Goal: Find specific page/section: Find specific page/section

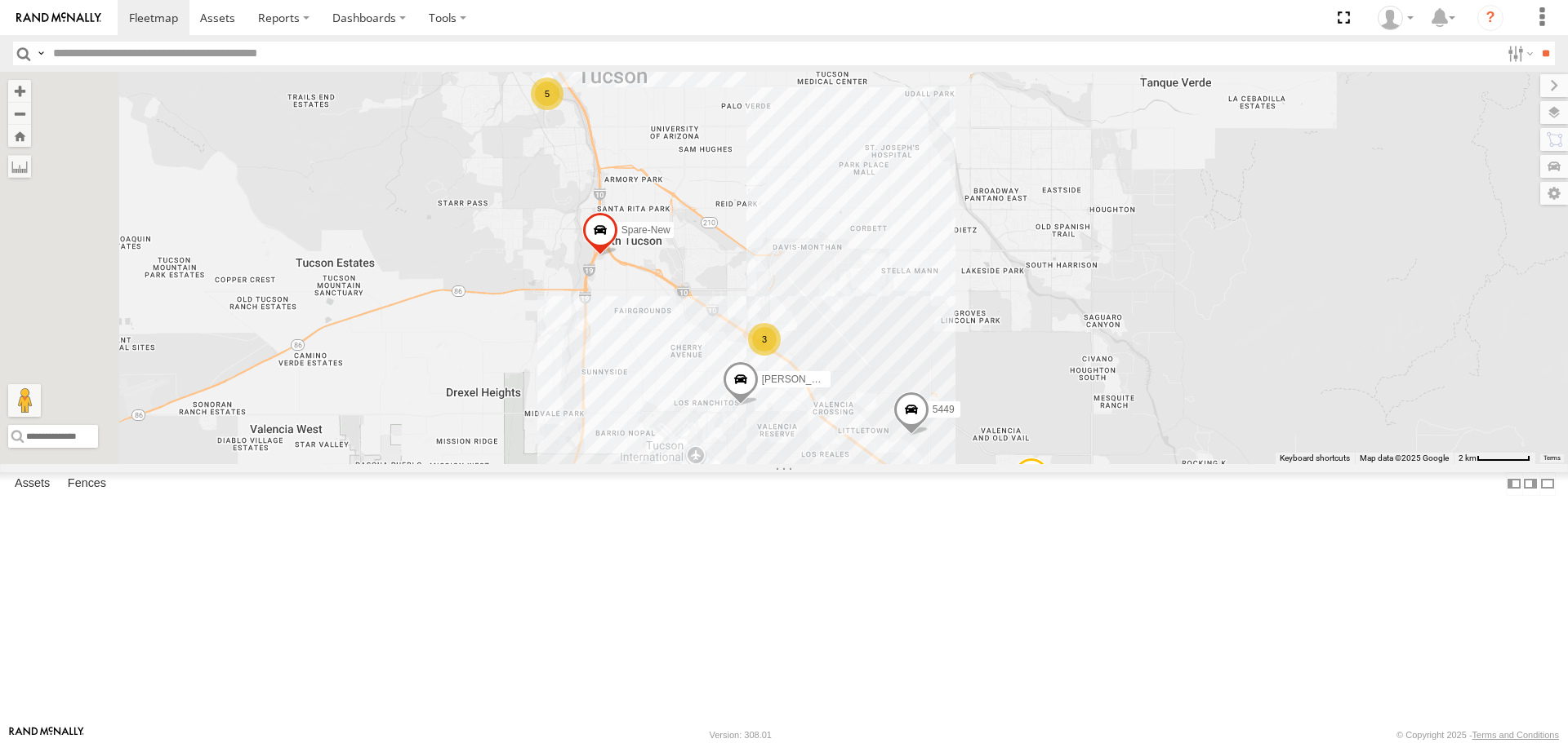
drag, startPoint x: 604, startPoint y: 318, endPoint x: 826, endPoint y: 494, distance: 283.3
click at [826, 463] on div "[PERSON_NAME] truck 5449 5453 Spare-New 5 3" at bounding box center [784, 268] width 1568 height 392
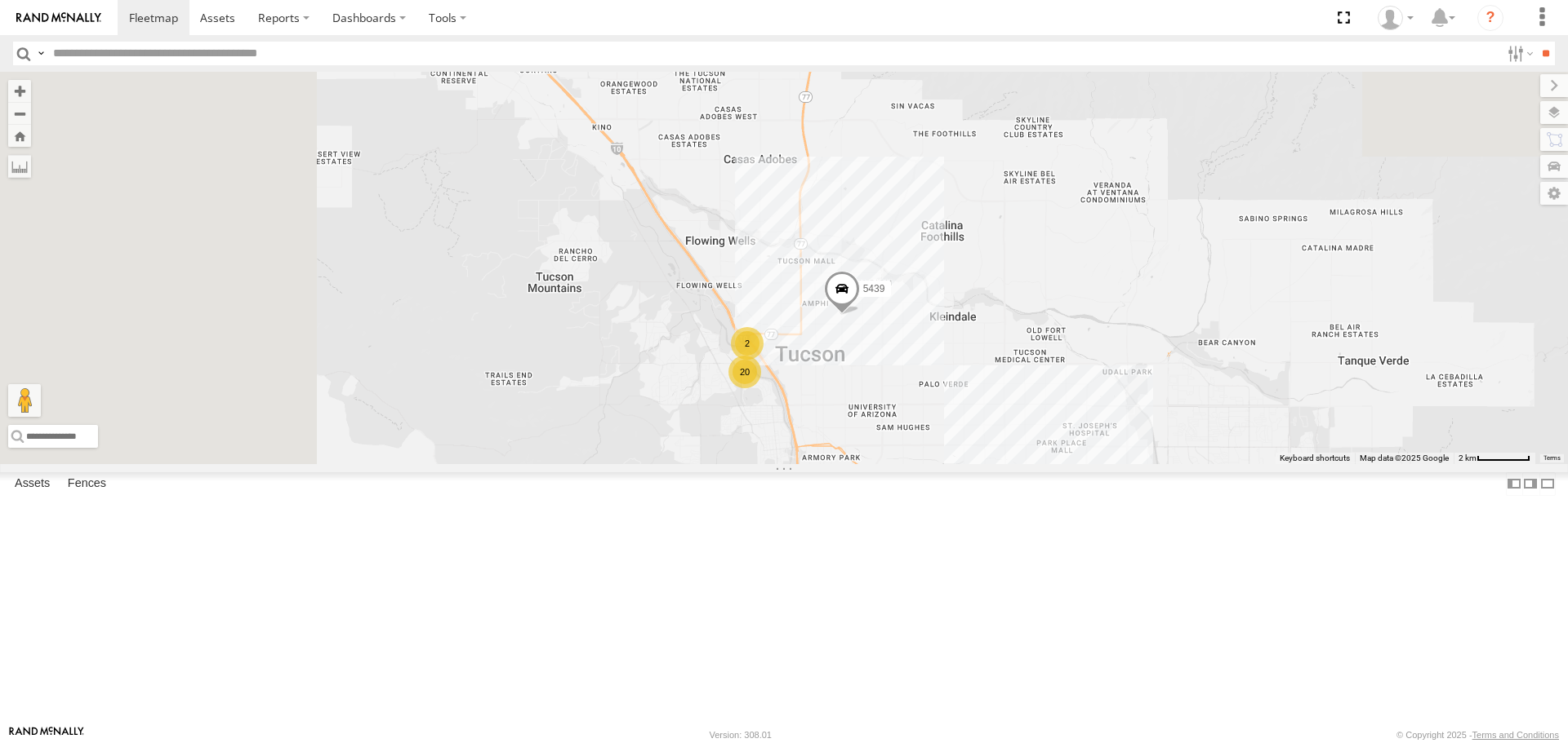
drag, startPoint x: 673, startPoint y: 250, endPoint x: 867, endPoint y: 522, distance: 334.1
click at [867, 463] on div "[PERSON_NAME] truck 5449 5453 Spare-New 20 3 5439 2" at bounding box center [784, 268] width 1568 height 392
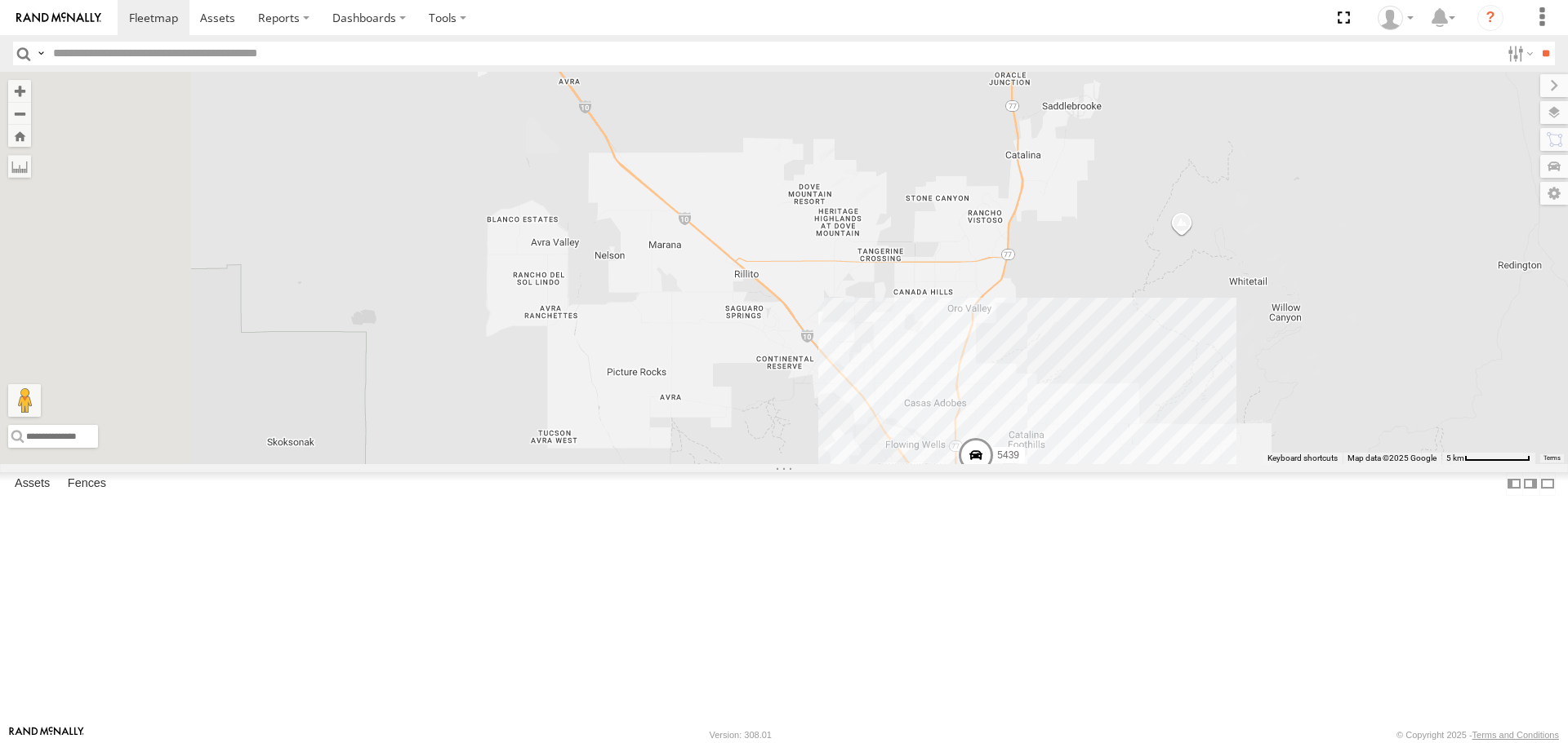
drag, startPoint x: 799, startPoint y: 410, endPoint x: 1043, endPoint y: 577, distance: 295.7
click at [1043, 463] on div "[PERSON_NAME] truck 5449 5453 Spare-New 5439 22 3" at bounding box center [784, 268] width 1568 height 392
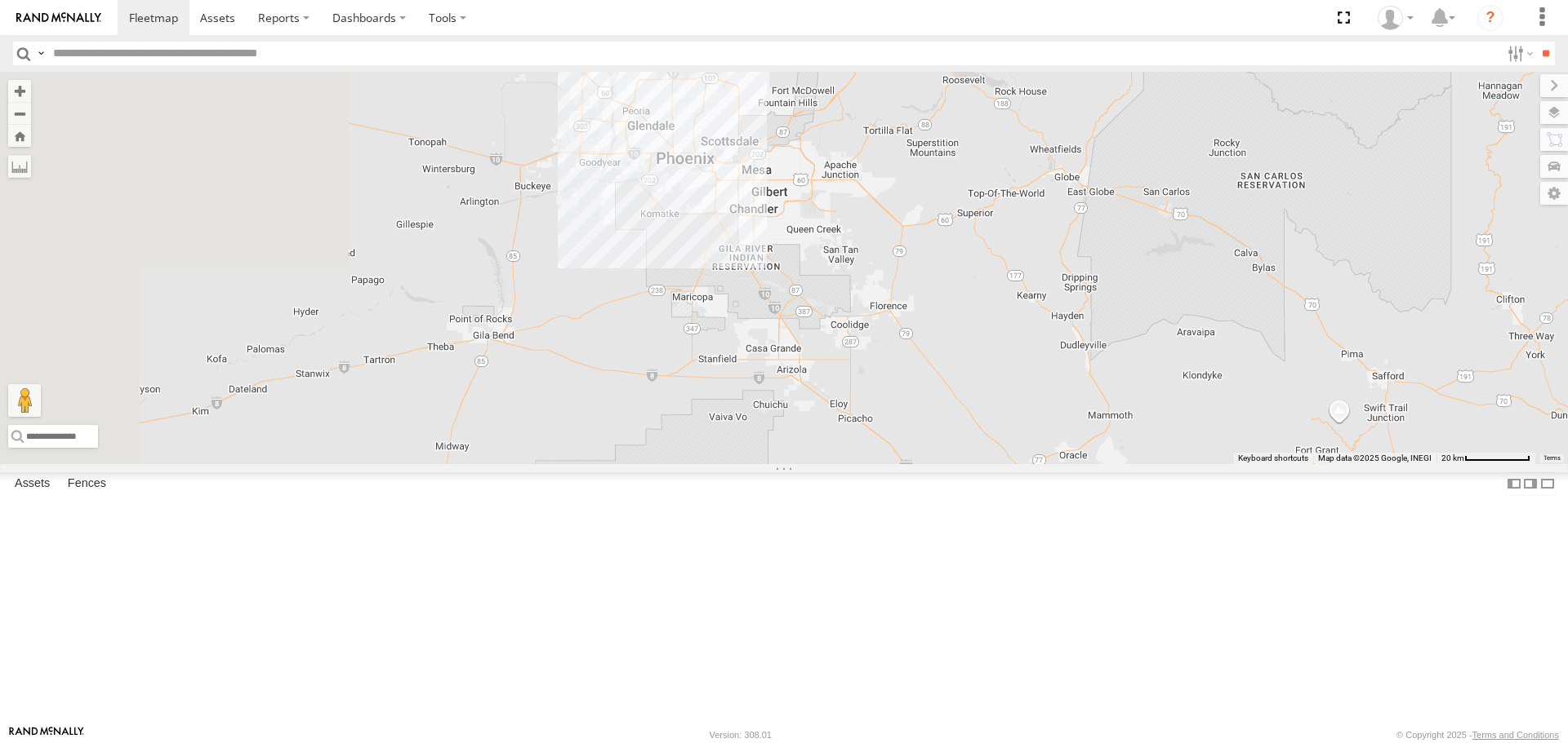
click at [1071, 463] on div "5453 24 5" at bounding box center [784, 268] width 1568 height 392
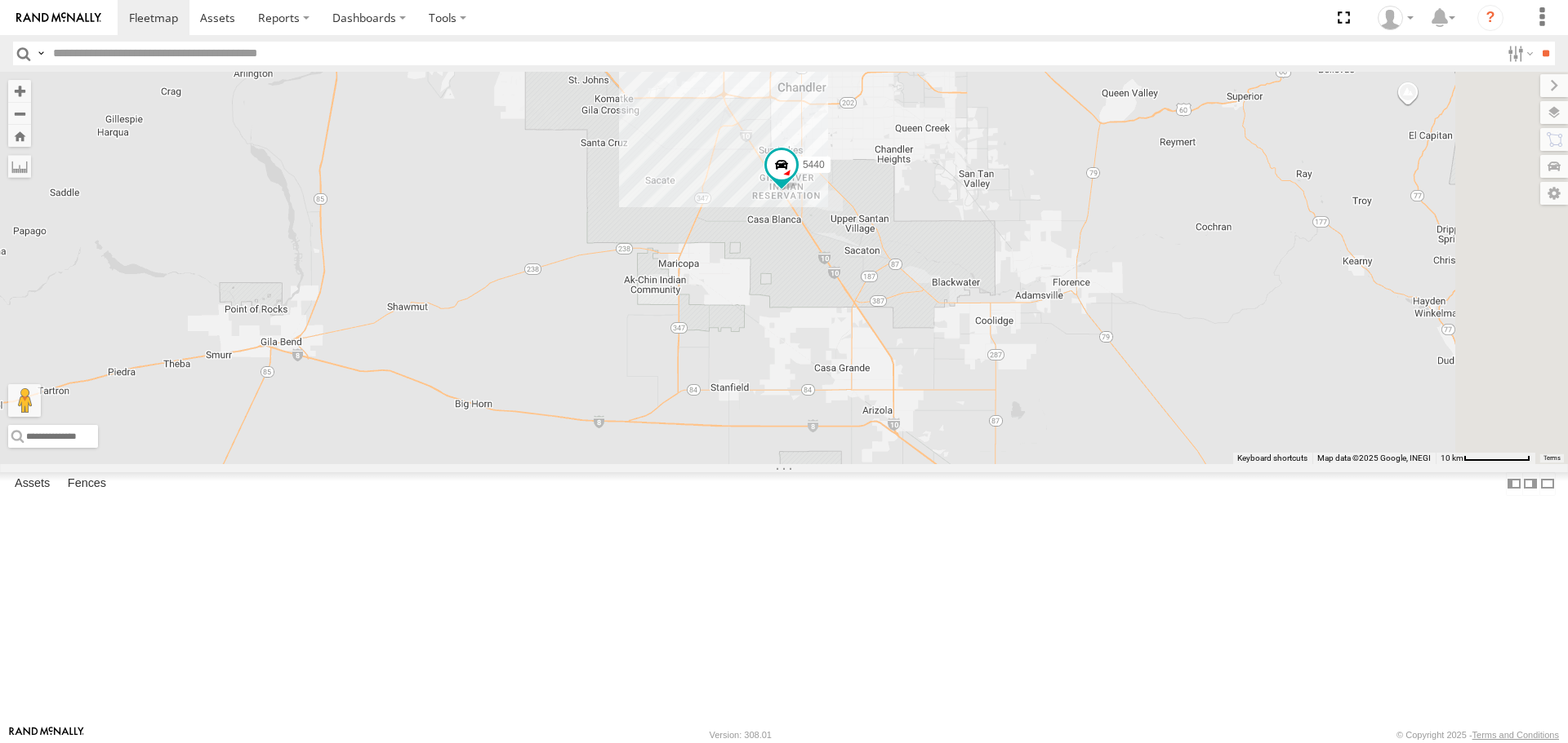
drag, startPoint x: 1163, startPoint y: 560, endPoint x: 1003, endPoint y: 136, distance: 453.2
click at [1003, 136] on div "5456 2 12 5440 3 5466 5428" at bounding box center [784, 268] width 1568 height 392
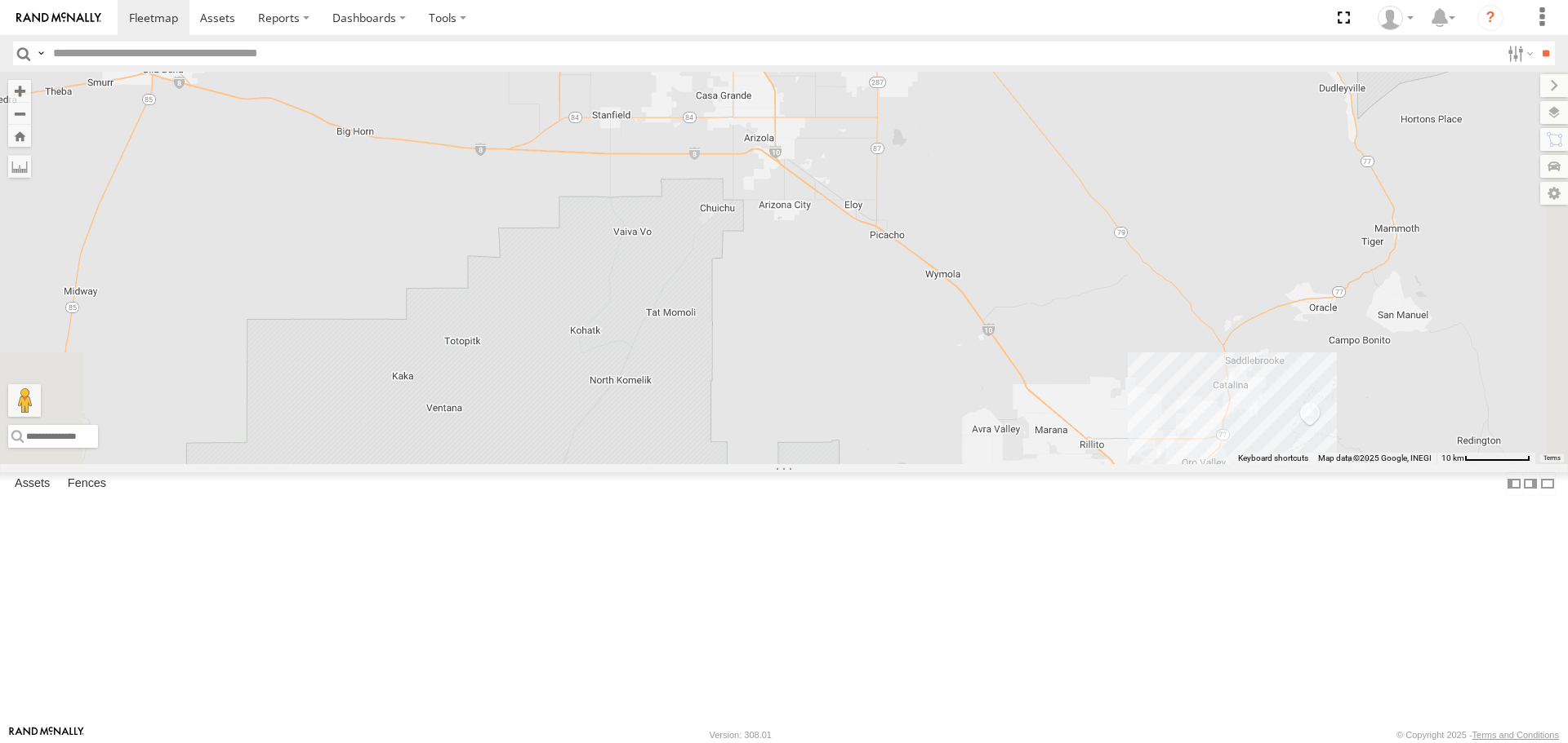
drag, startPoint x: 1204, startPoint y: 518, endPoint x: 944, endPoint y: 229, distance: 388.7
click at [944, 229] on div "5456 2 12 5440 3 5466 5428 22 2" at bounding box center [784, 268] width 1568 height 392
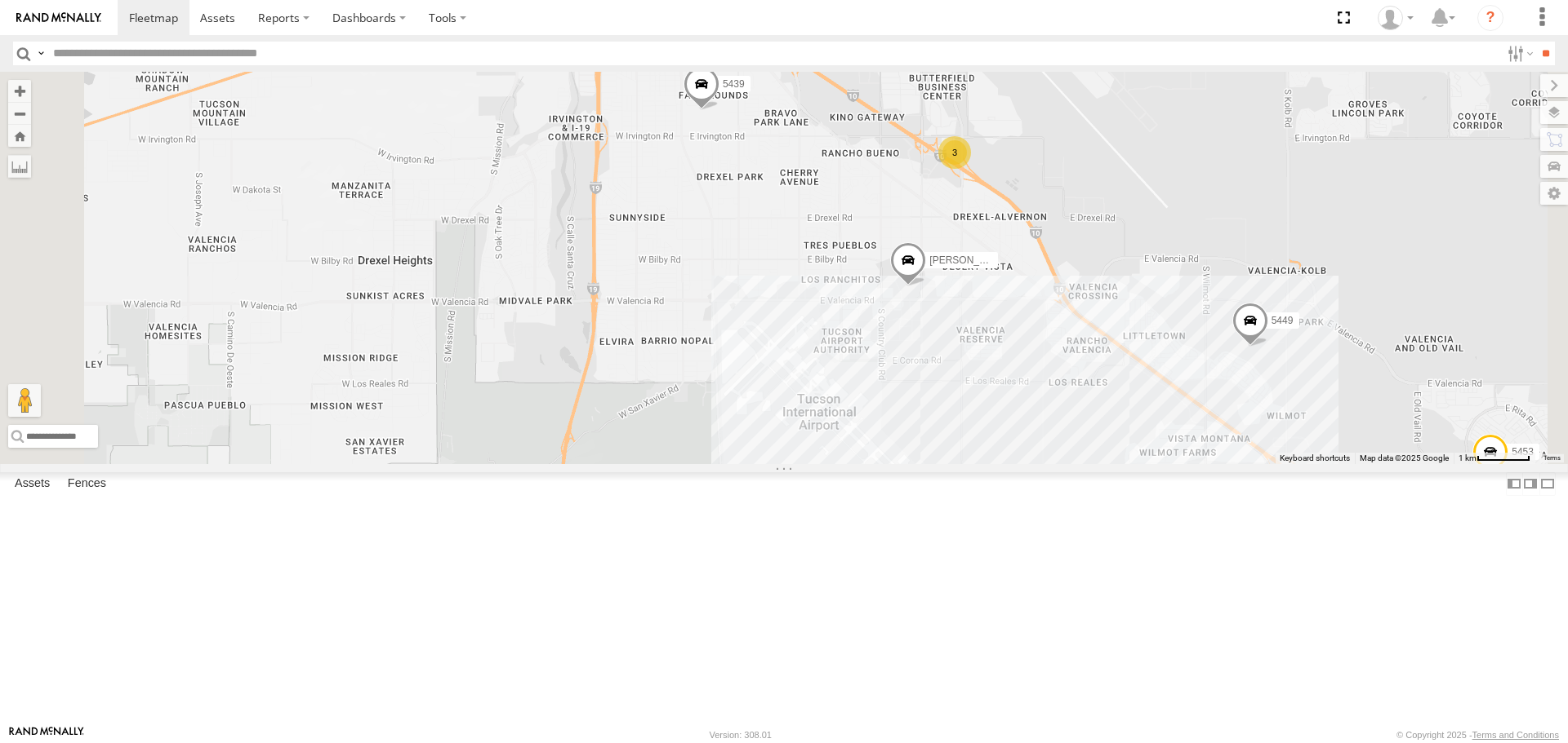
click at [719, 110] on span at bounding box center [701, 88] width 36 height 44
click at [723, 91] on label at bounding box center [707, 86] width 32 height 12
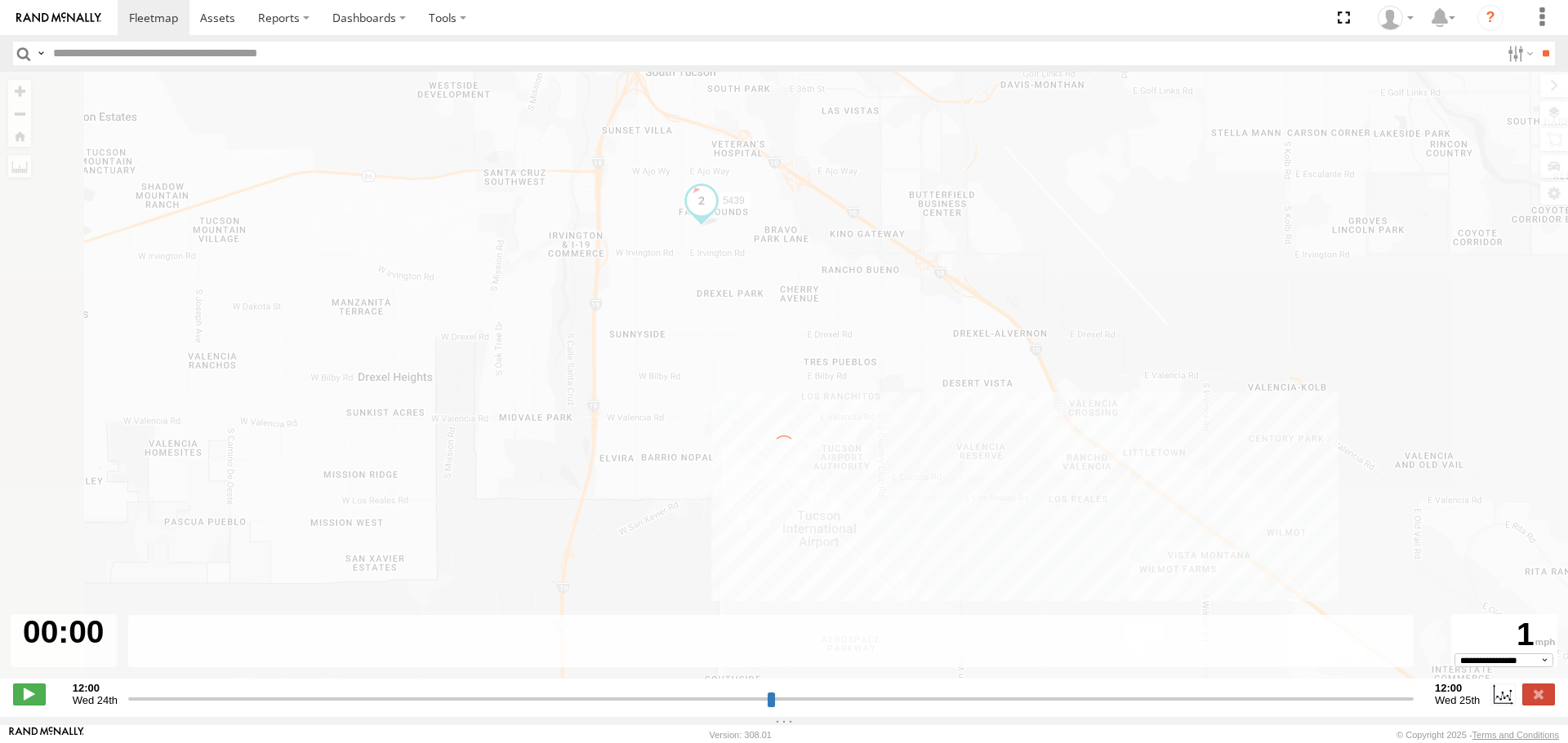
type input "**********"
